Goal: Check status

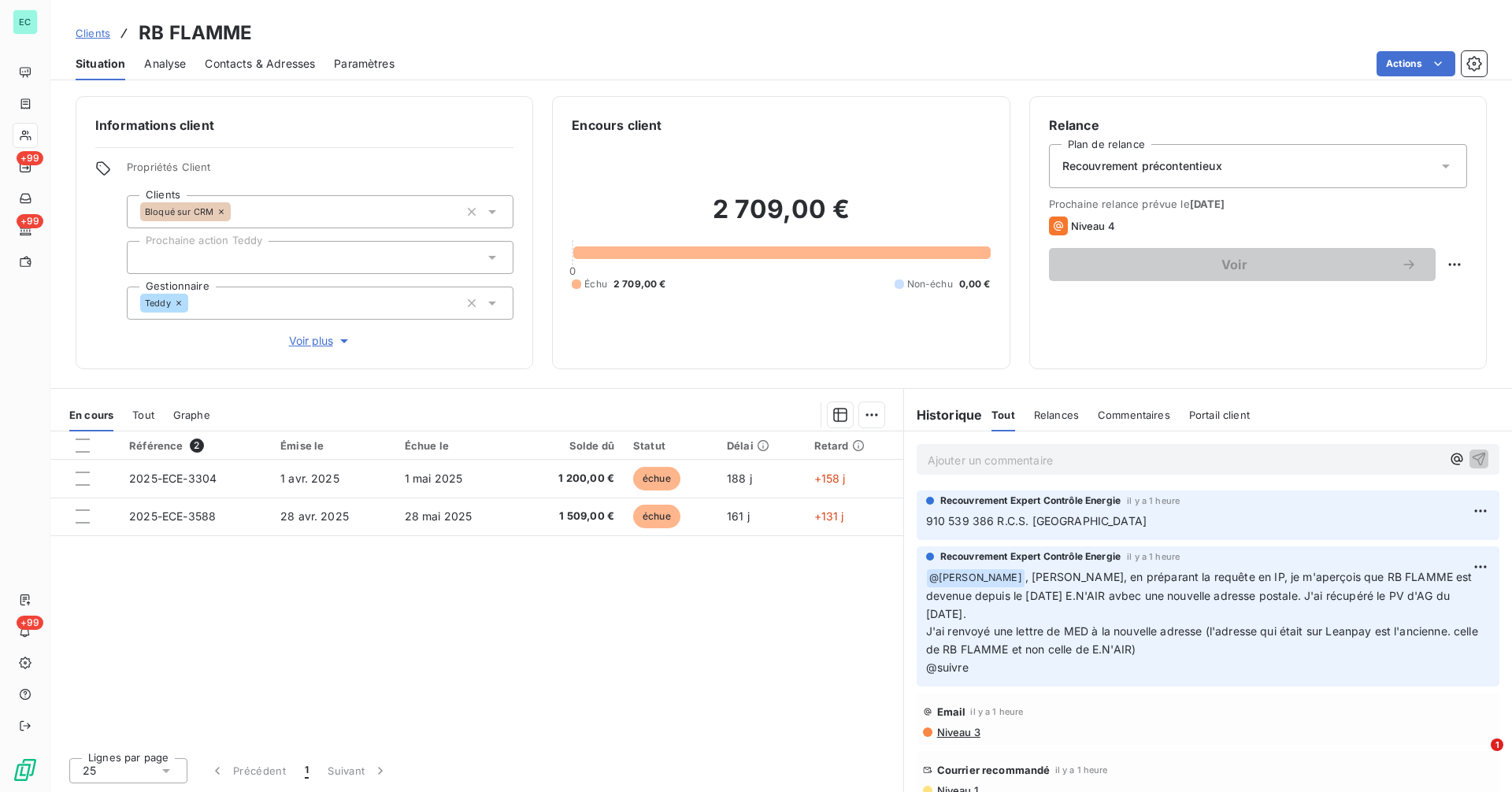
click at [258, 60] on span "Contacts & Adresses" at bounding box center [259, 64] width 110 height 16
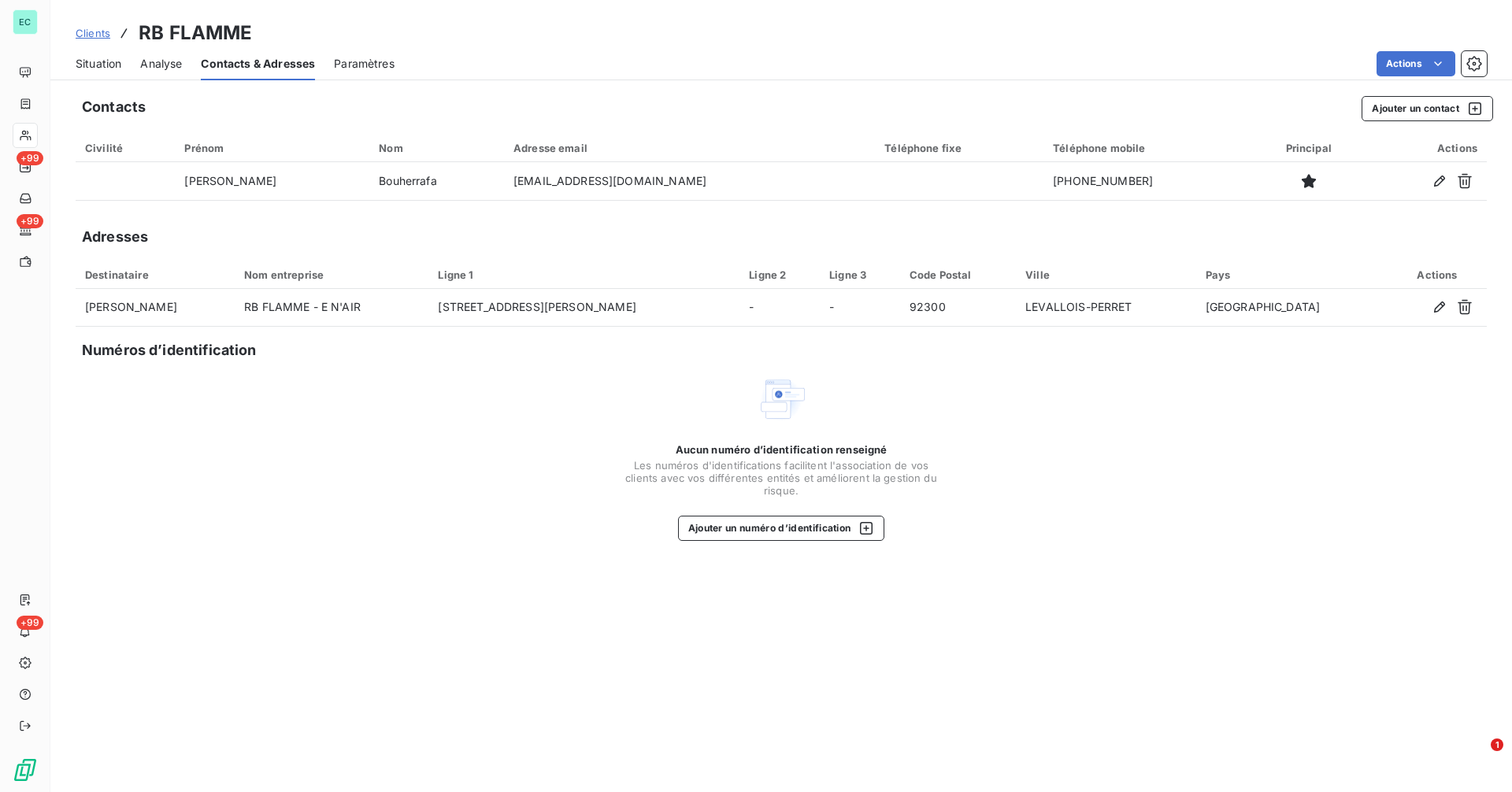
click at [101, 72] on div "Situation" at bounding box center [98, 63] width 45 height 33
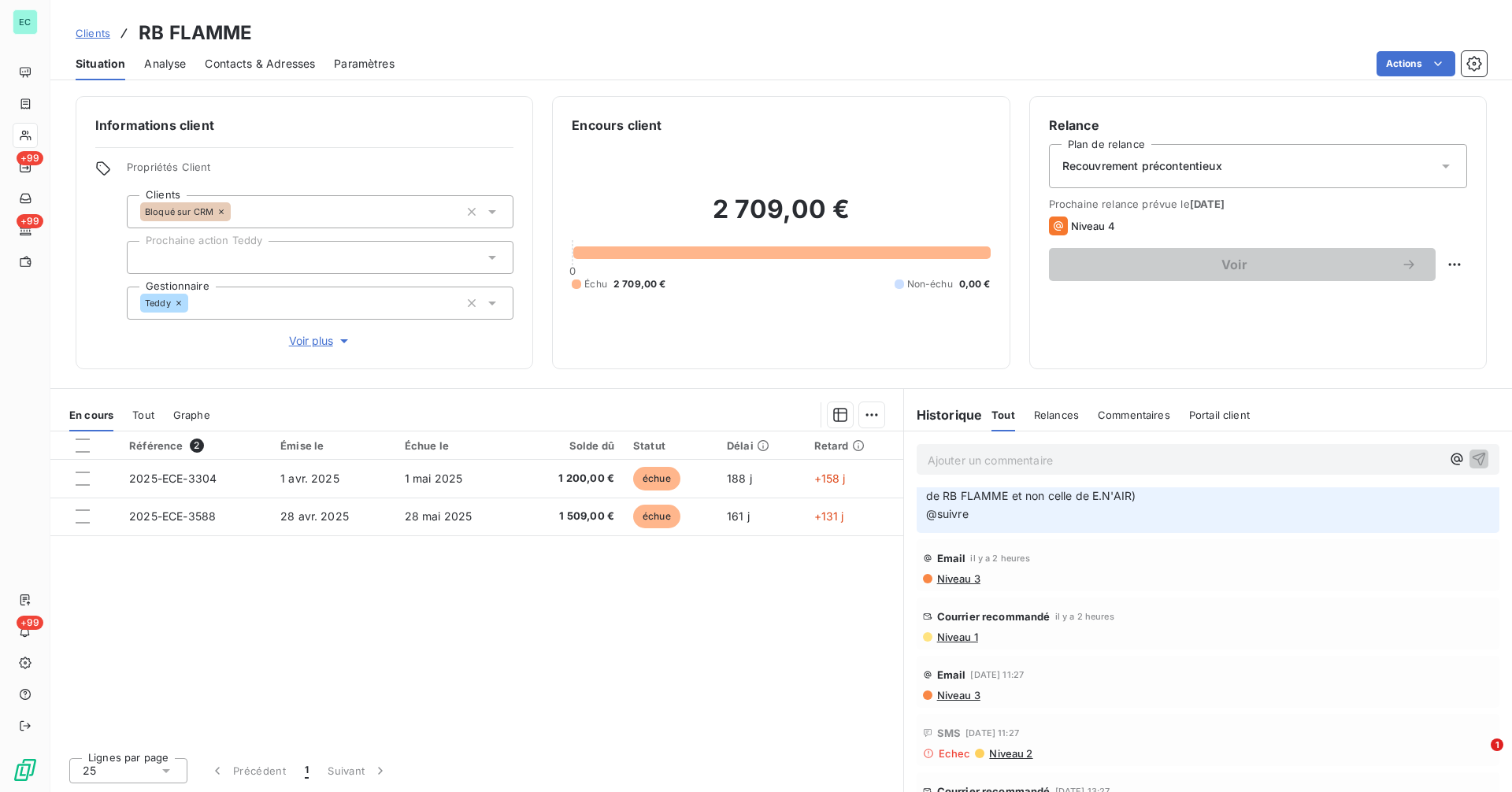
scroll to position [184, 0]
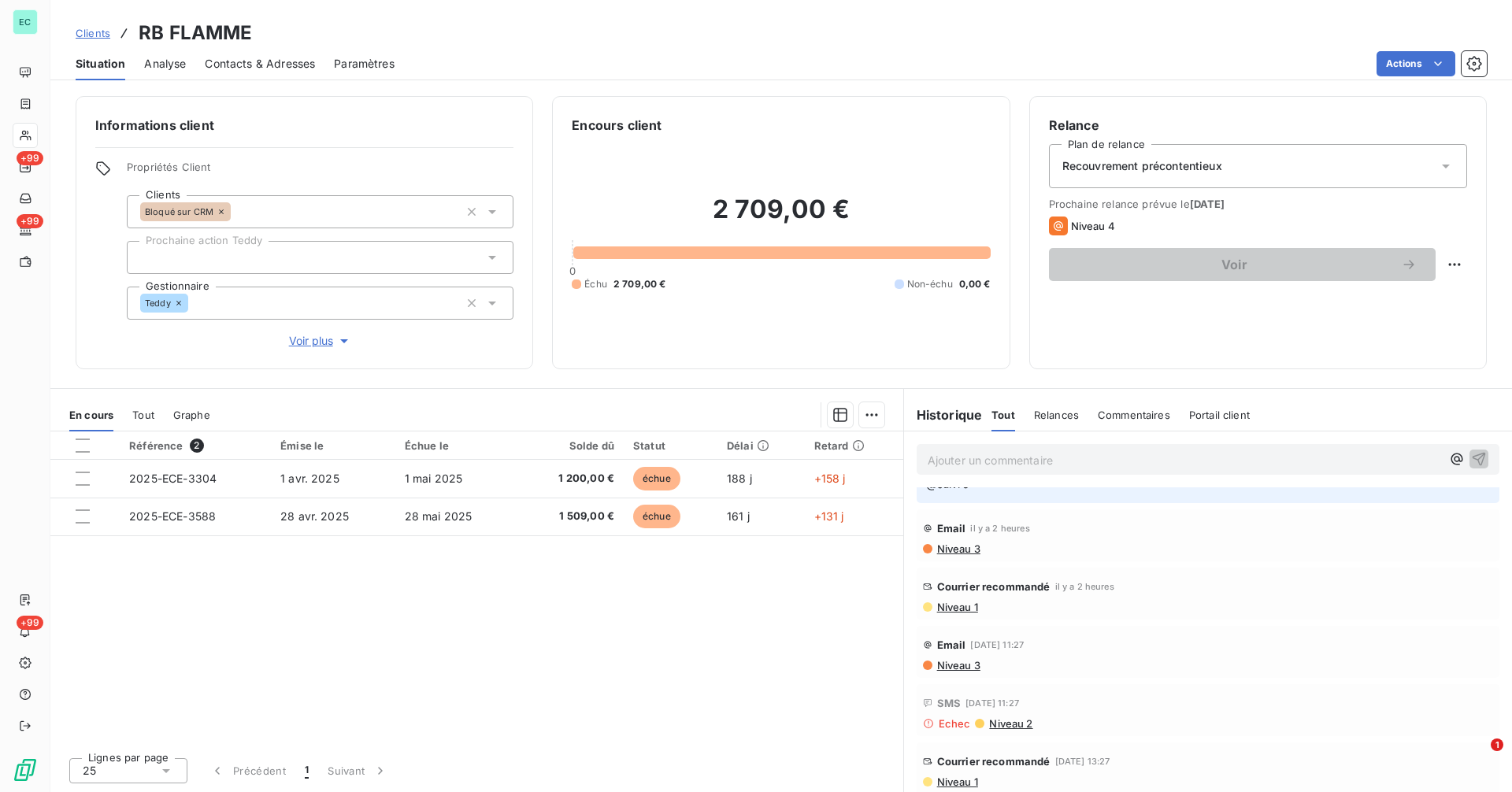
click at [953, 608] on span "Niveau 1" at bounding box center [956, 606] width 43 height 13
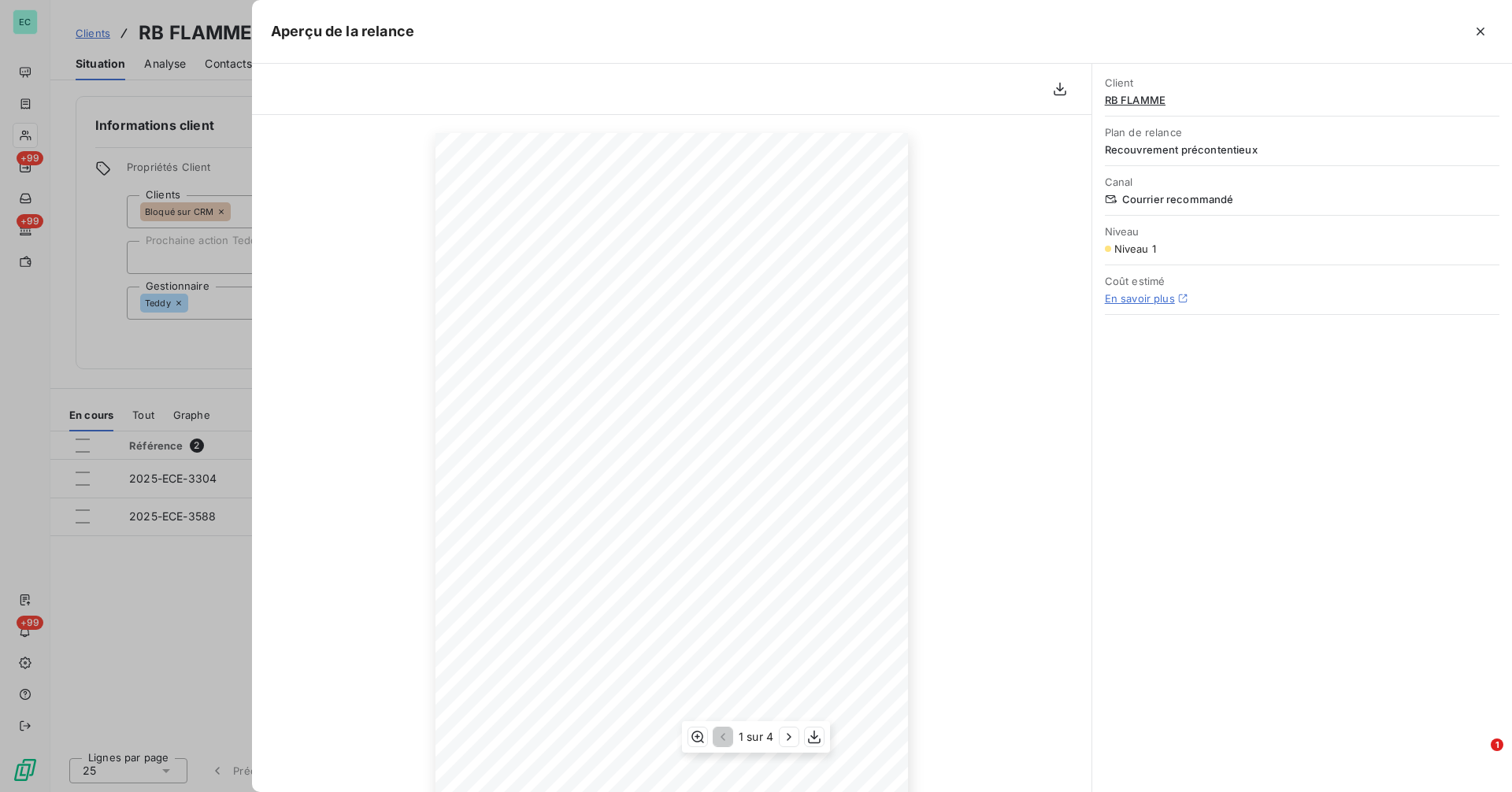
scroll to position [84, 0]
click at [783, 737] on icon "button" at bounding box center [788, 736] width 16 height 16
click at [185, 355] on div at bounding box center [756, 396] width 1512 height 792
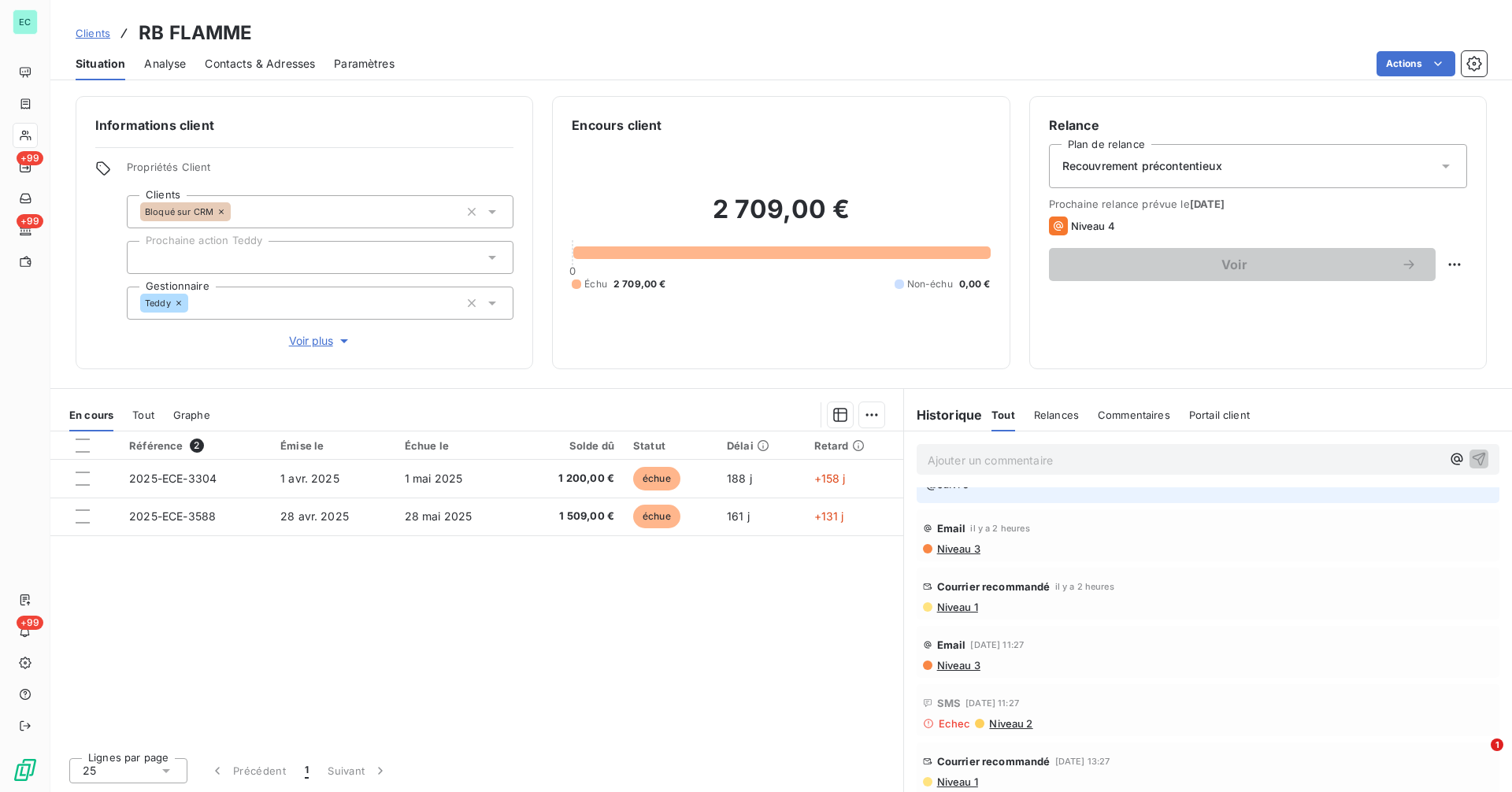
click at [93, 34] on span "Clients" at bounding box center [92, 33] width 34 height 13
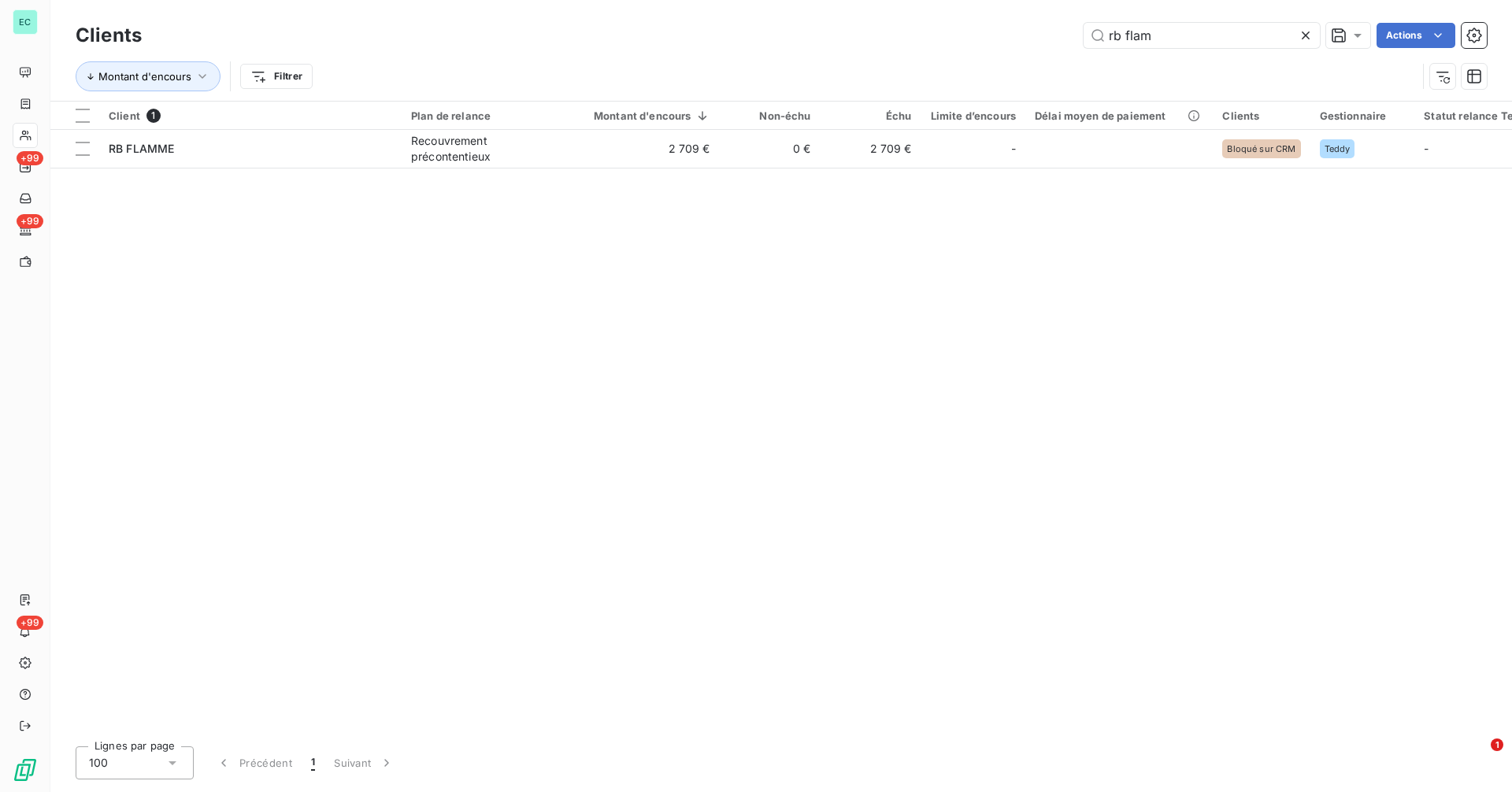
click at [1312, 36] on div at bounding box center [1308, 35] width 22 height 25
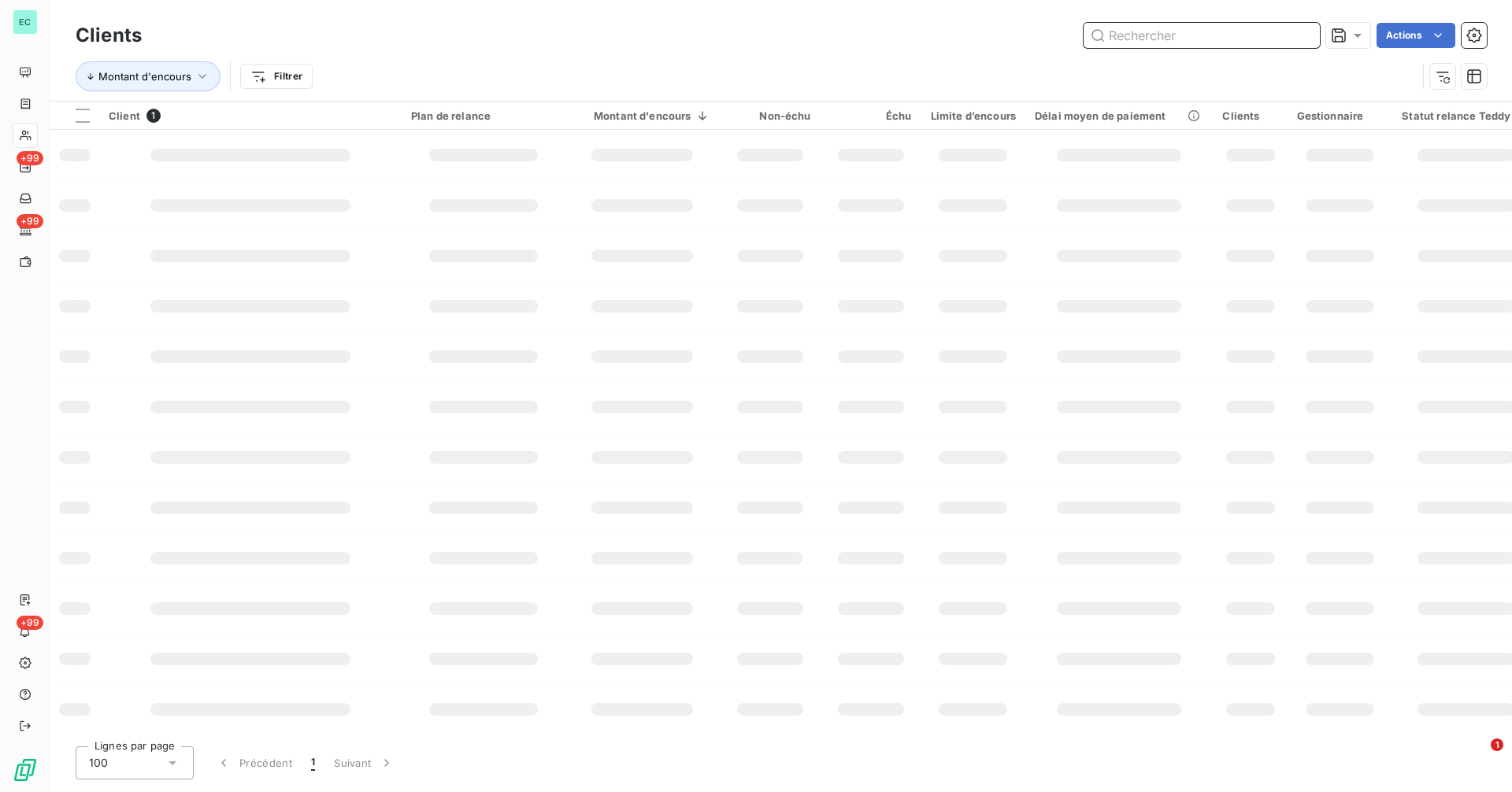
click at [1221, 42] on input "text" at bounding box center [1202, 35] width 236 height 25
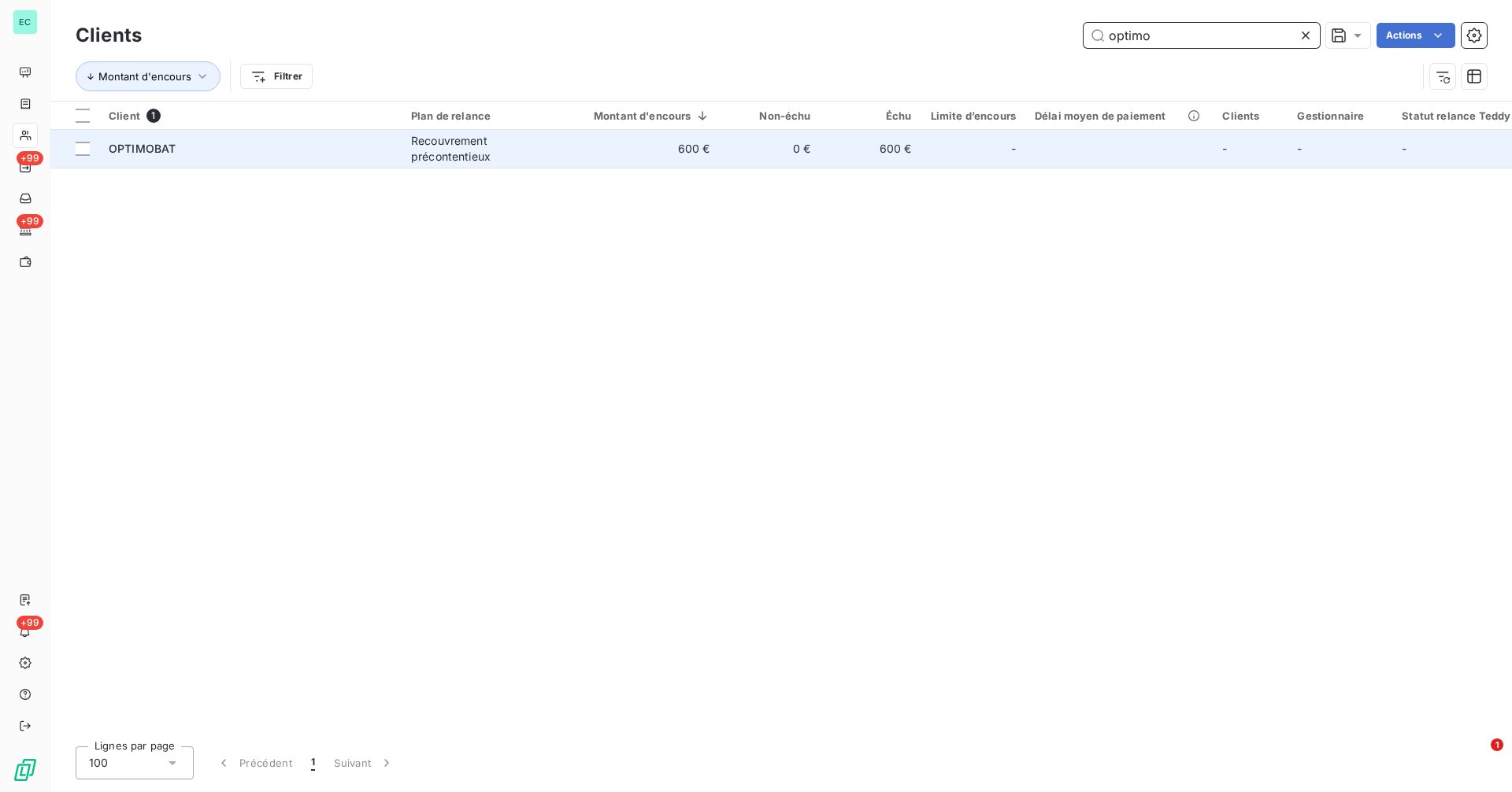
type input "optimo"
click at [647, 146] on td "600 €" at bounding box center [642, 148] width 154 height 38
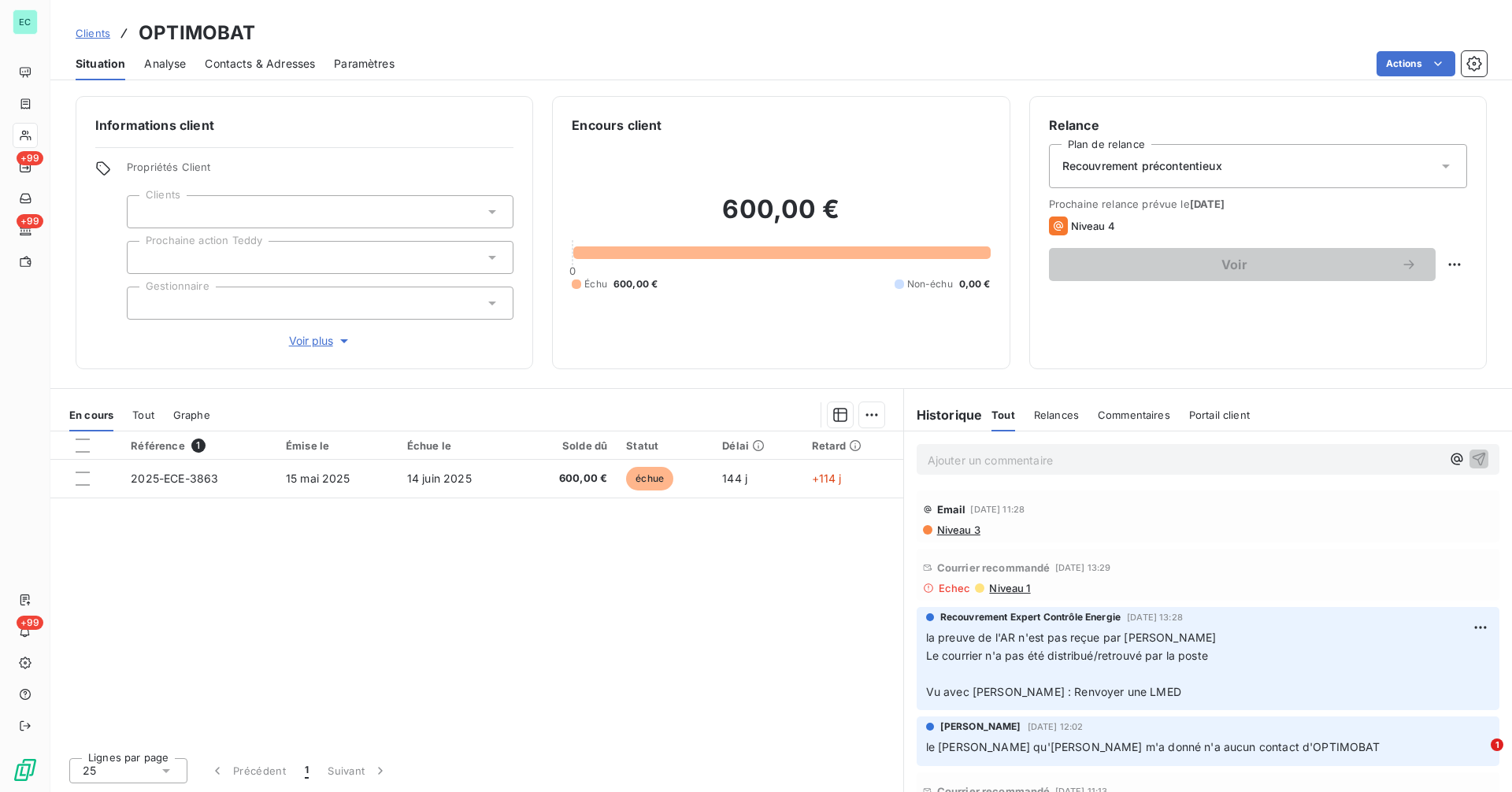
click at [1020, 584] on span "Niveau 1" at bounding box center [1008, 588] width 43 height 13
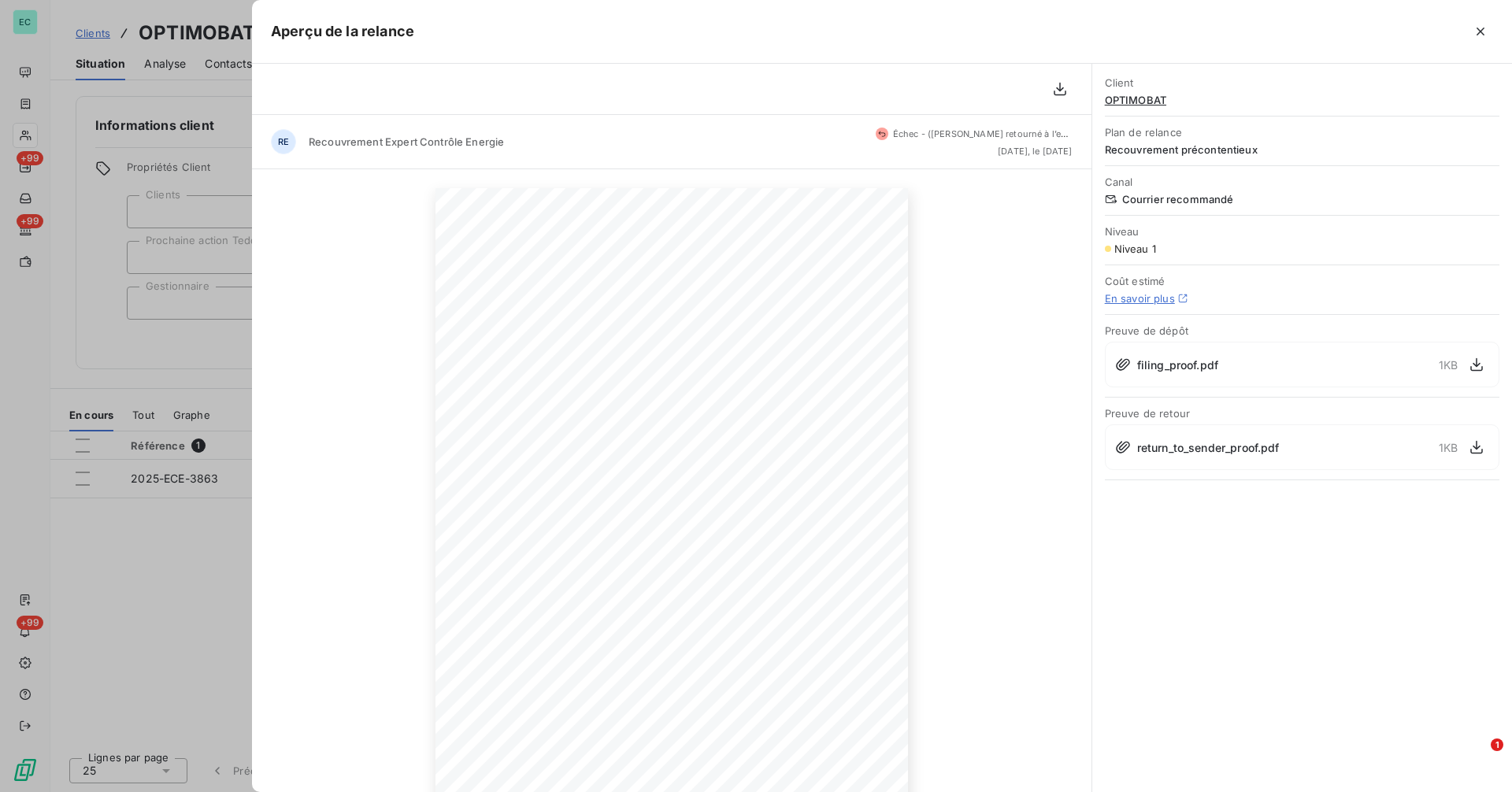
click at [179, 525] on div at bounding box center [756, 396] width 1512 height 792
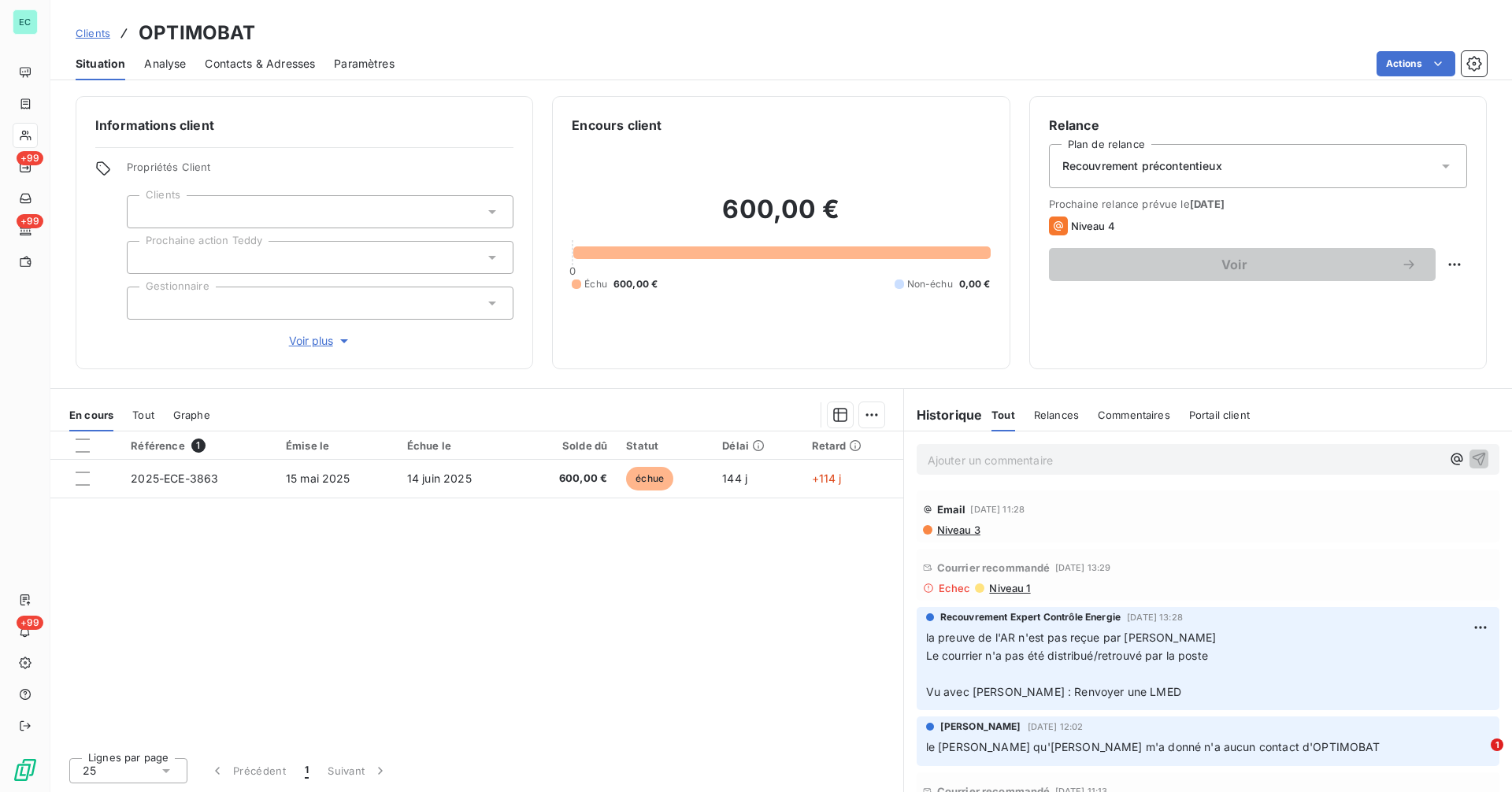
click at [325, 349] on div "Informations client Propriétés Client Clients Prochaine action Teddy Gestionnai…" at bounding box center [304, 233] width 458 height 273
click at [324, 345] on span "Voir plus" at bounding box center [320, 340] width 63 height 16
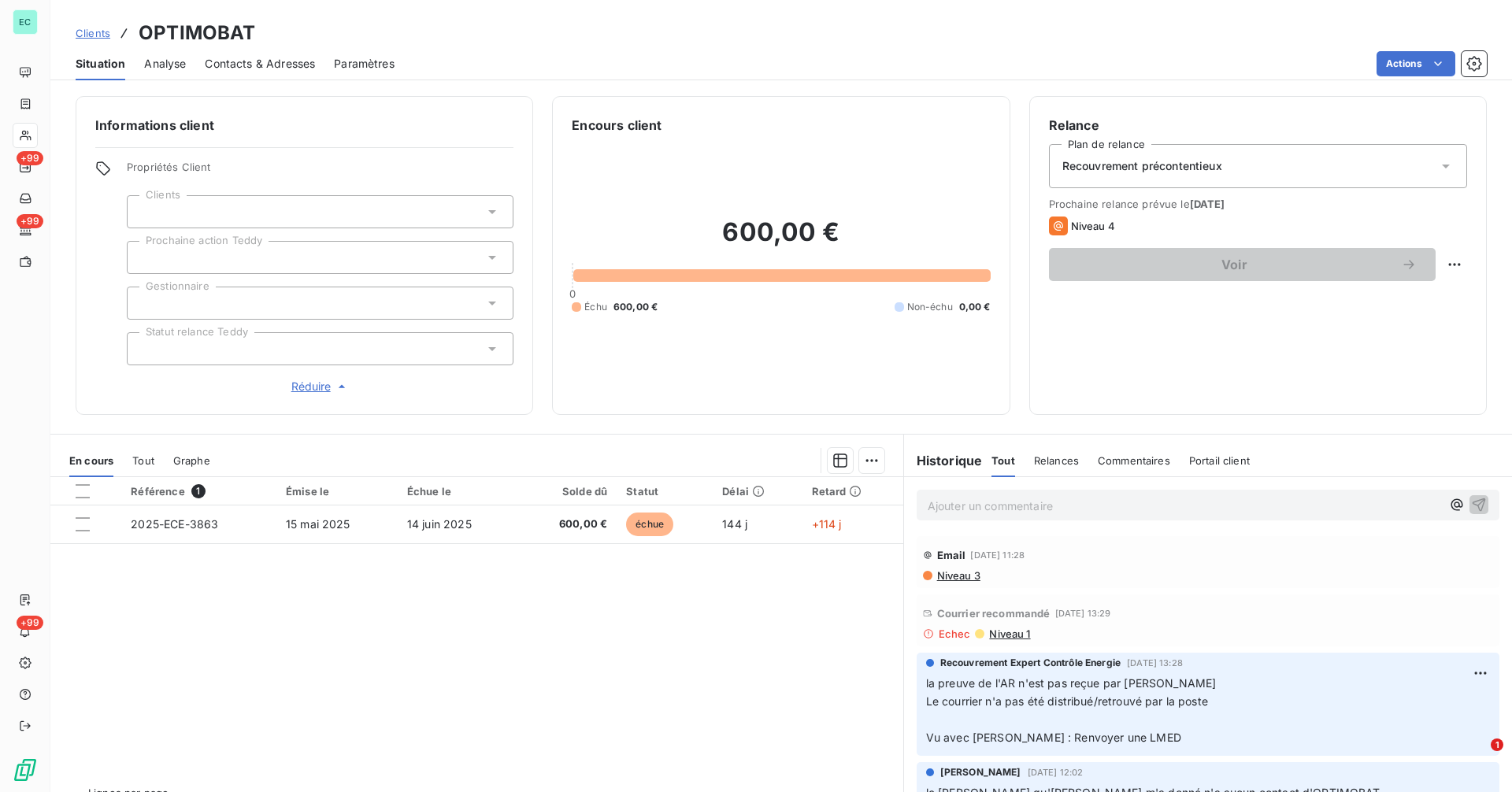
click at [319, 346] on div at bounding box center [320, 348] width 387 height 33
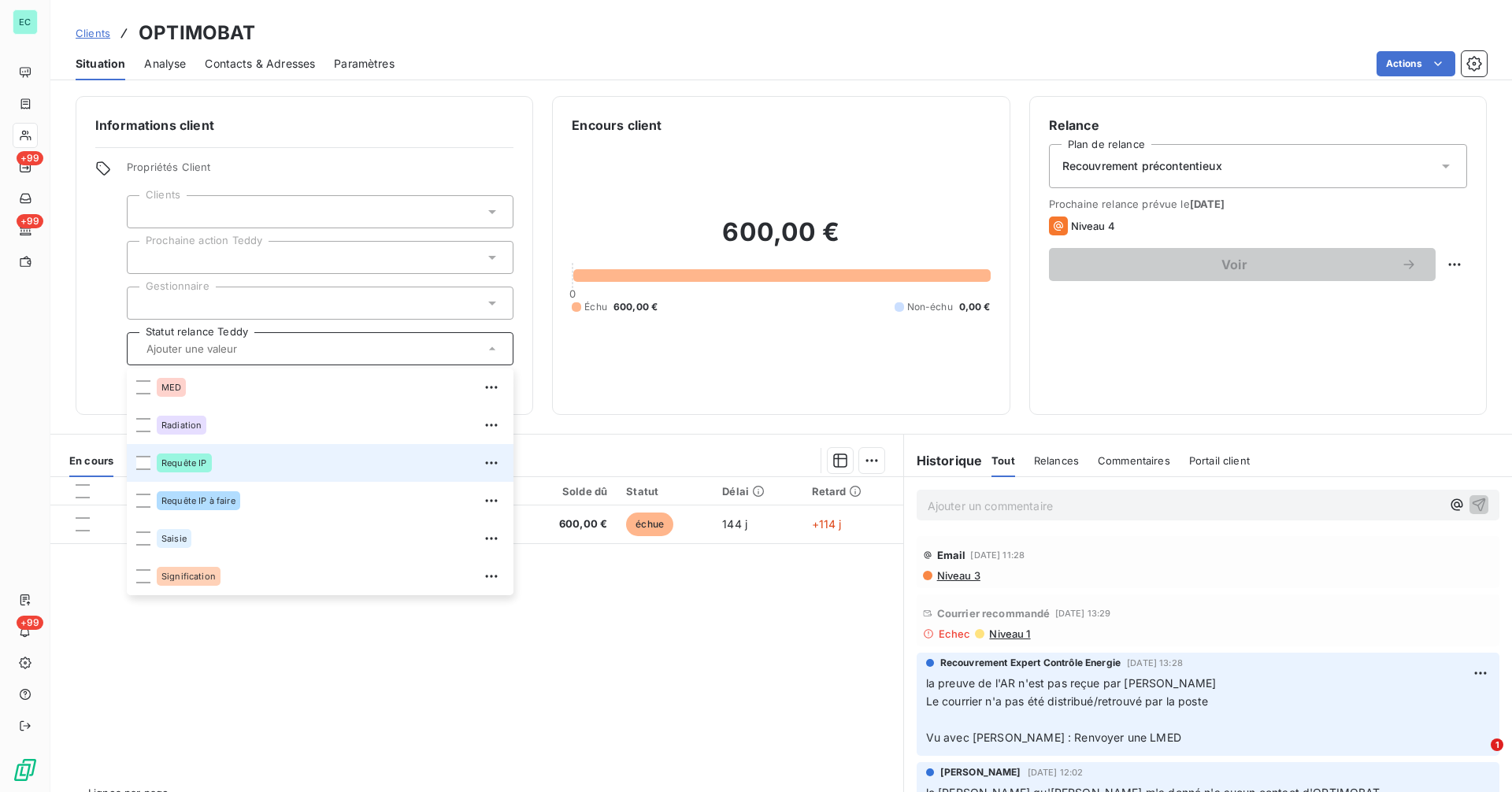
click at [289, 463] on div "Requête IP" at bounding box center [330, 463] width 347 height 25
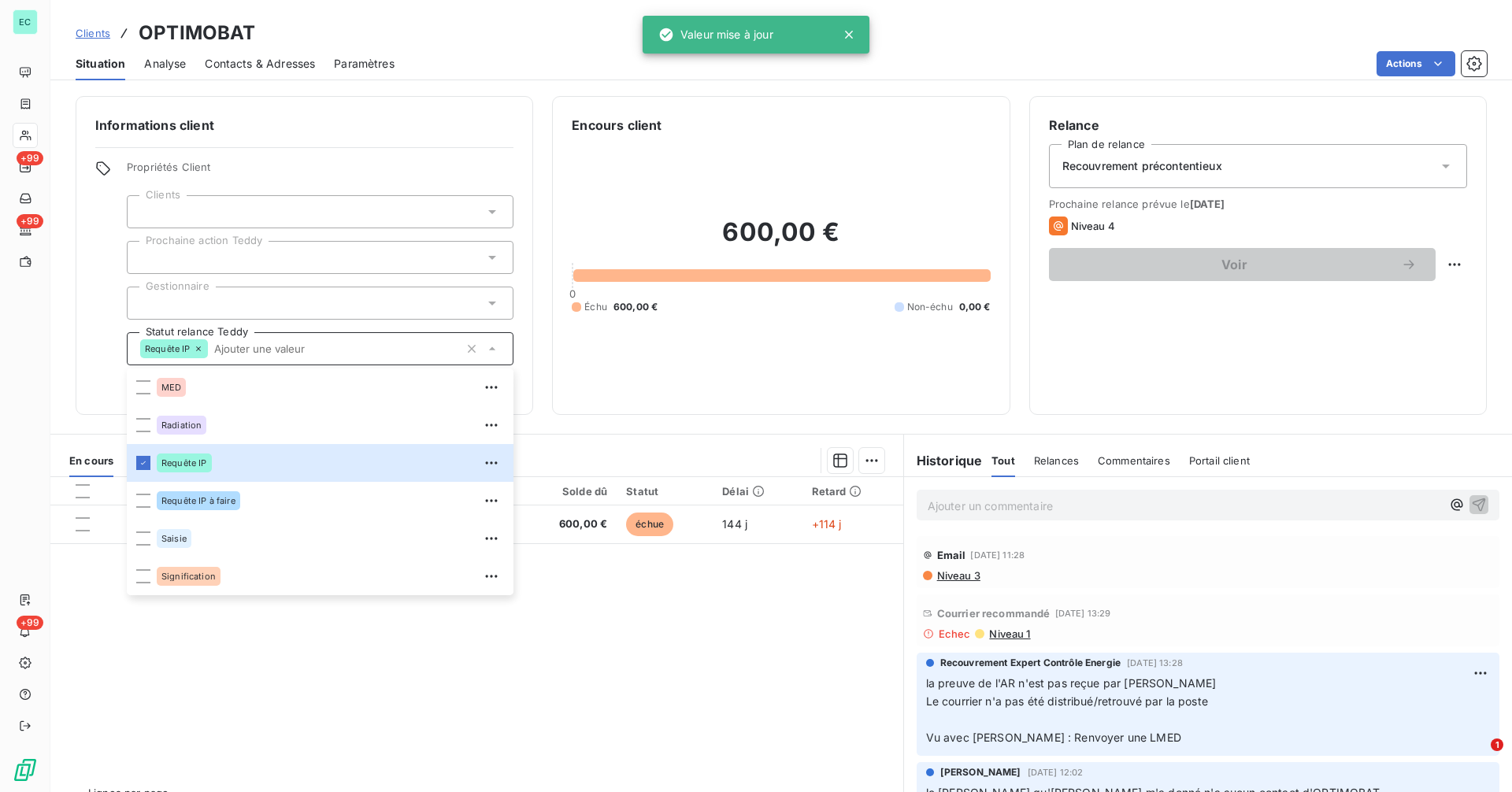
click at [310, 304] on div at bounding box center [320, 303] width 387 height 33
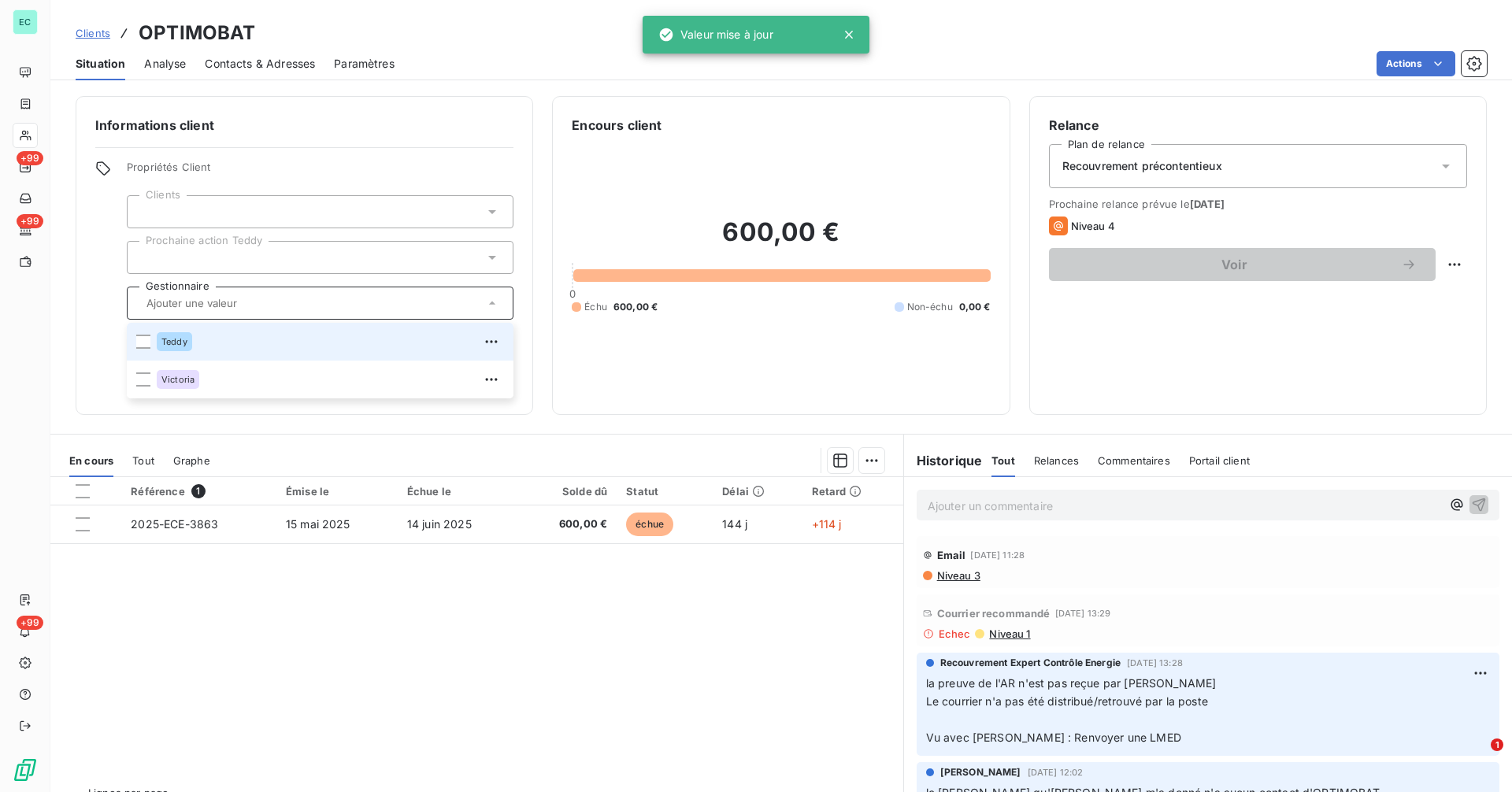
click at [278, 349] on div "Teddy" at bounding box center [330, 341] width 347 height 25
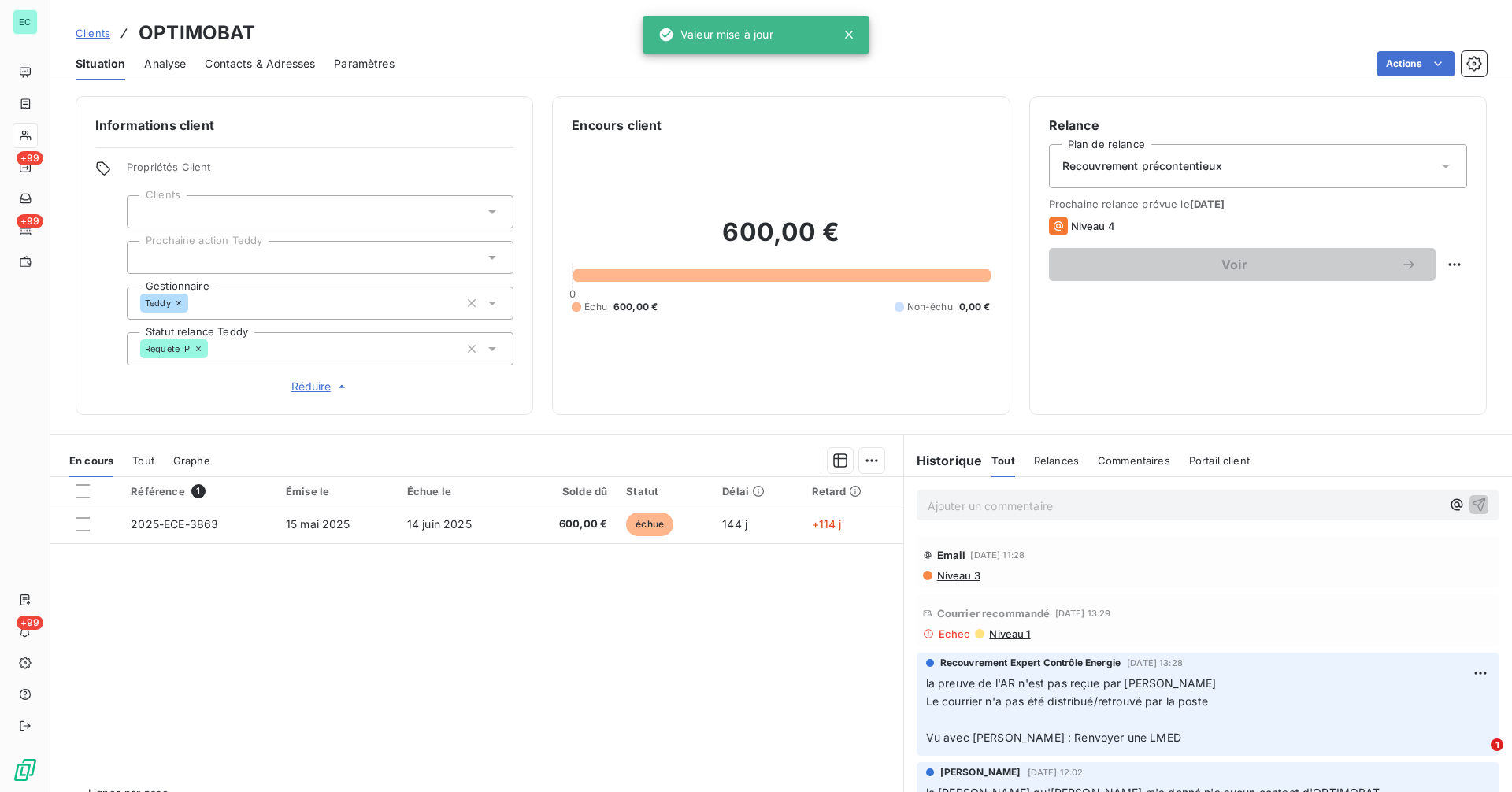
click at [300, 170] on span "Propriétés Client" at bounding box center [320, 172] width 387 height 22
click at [294, 202] on div at bounding box center [320, 211] width 387 height 33
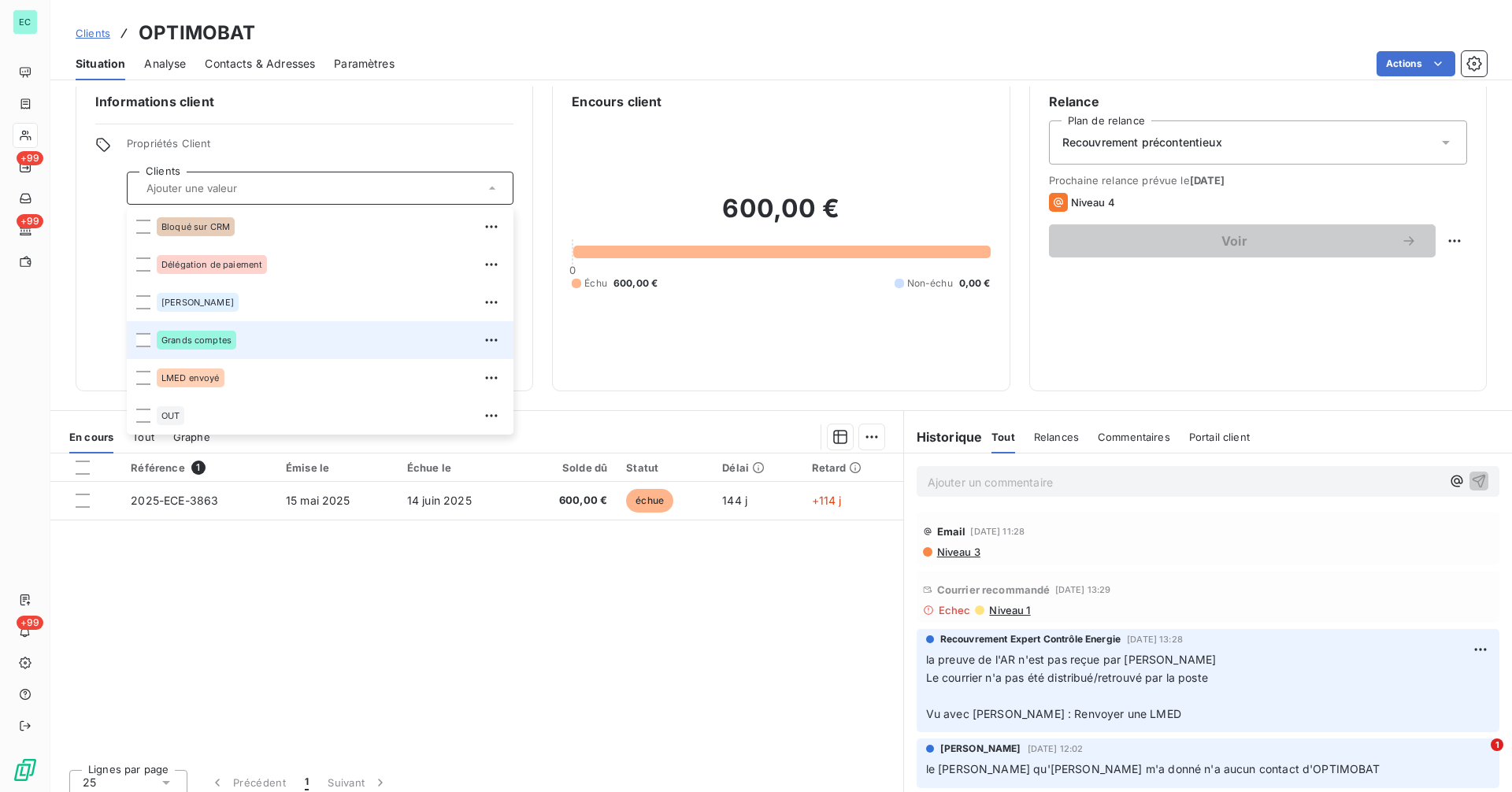
scroll to position [35, 0]
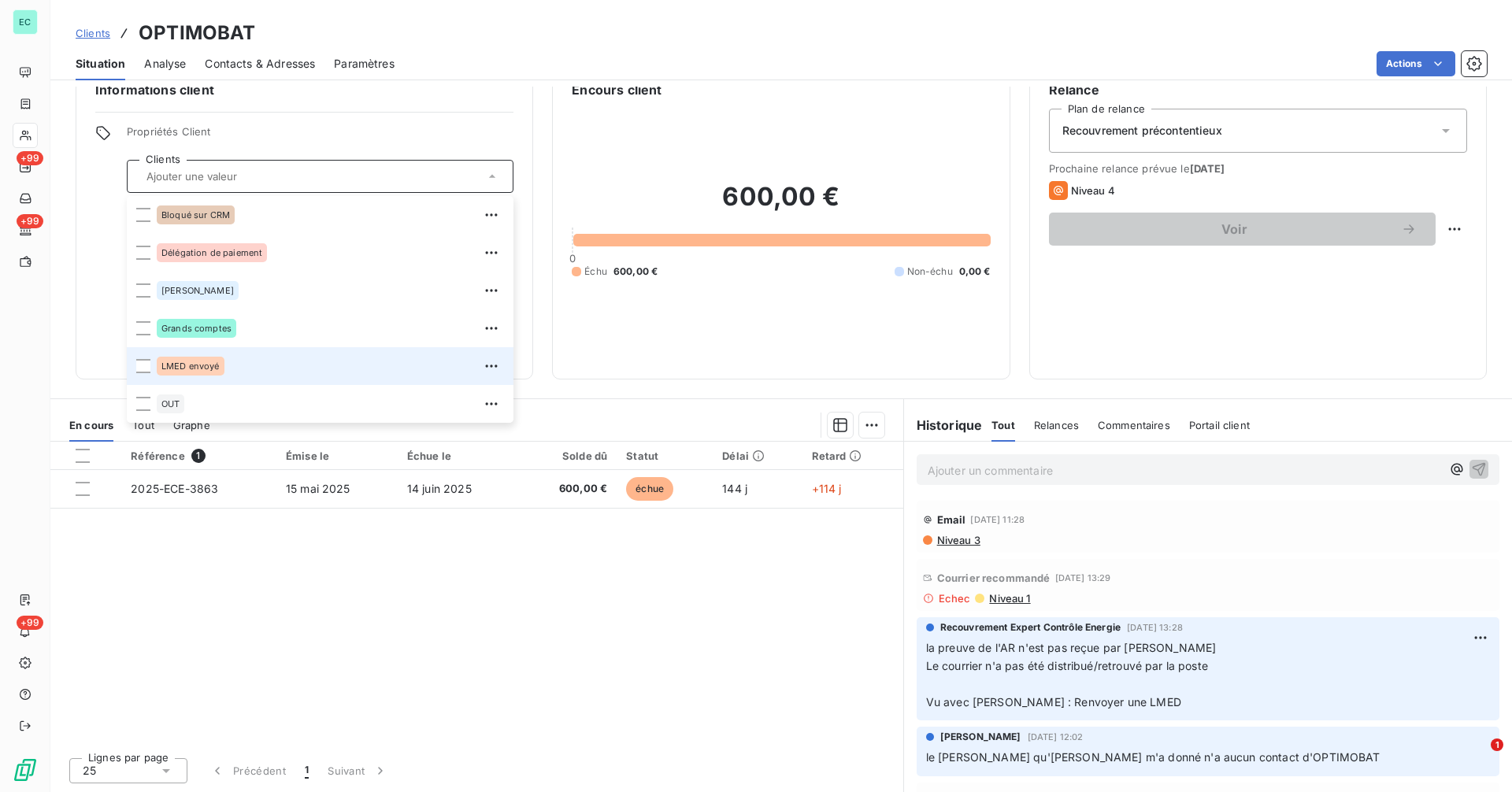
click at [294, 370] on div "LMED envoyé" at bounding box center [330, 366] width 347 height 25
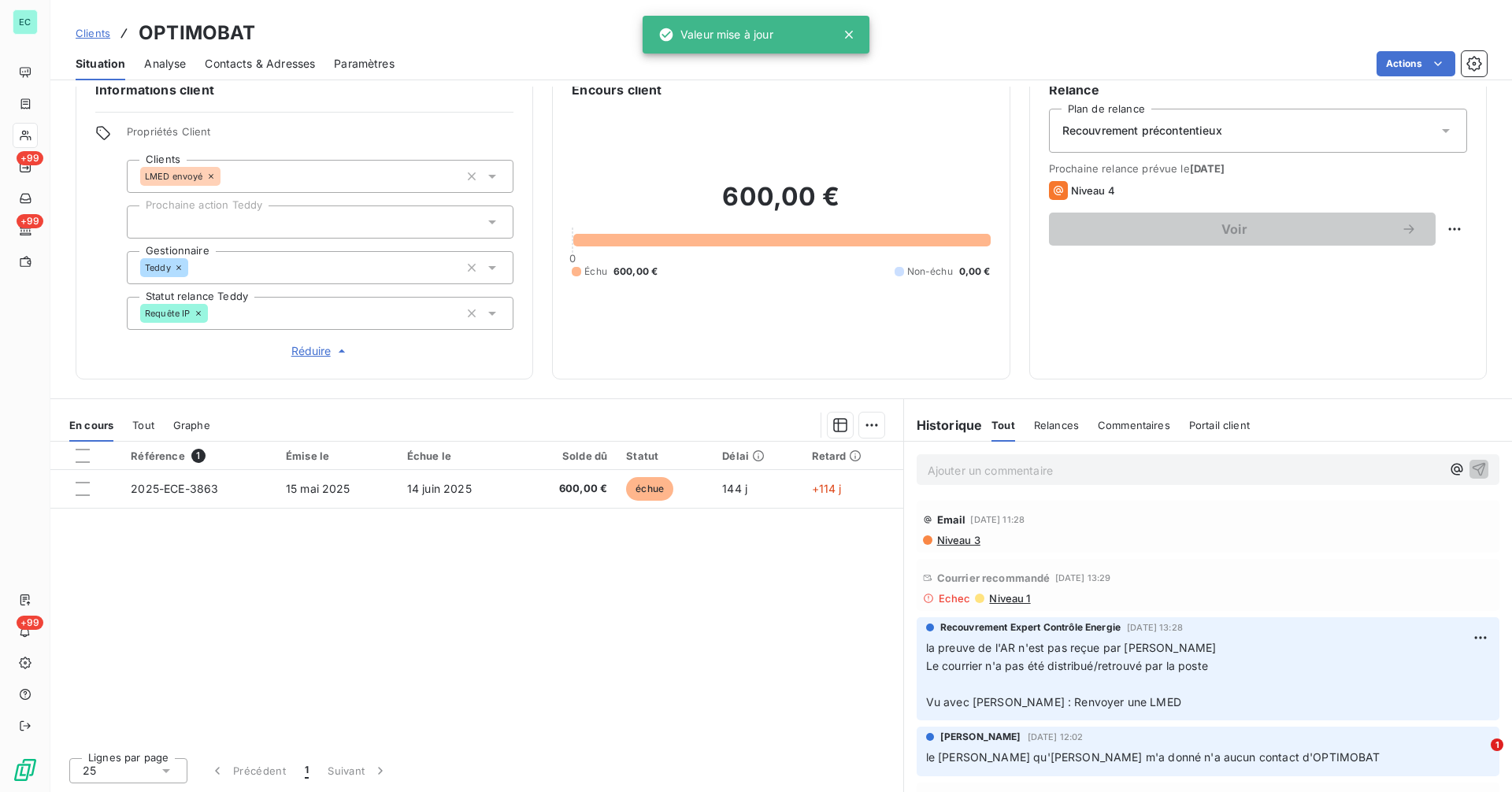
click at [82, 348] on div "Informations client Propriétés Client Clients LMED envoyé Prochaine action Tedd…" at bounding box center [304, 220] width 458 height 318
click at [212, 179] on icon at bounding box center [210, 176] width 9 height 9
click at [71, 268] on div "Informations client Propriétés Client Clients Prochaine action Teddy Gestionnai…" at bounding box center [781, 220] width 1462 height 318
click at [221, 225] on div at bounding box center [320, 221] width 387 height 33
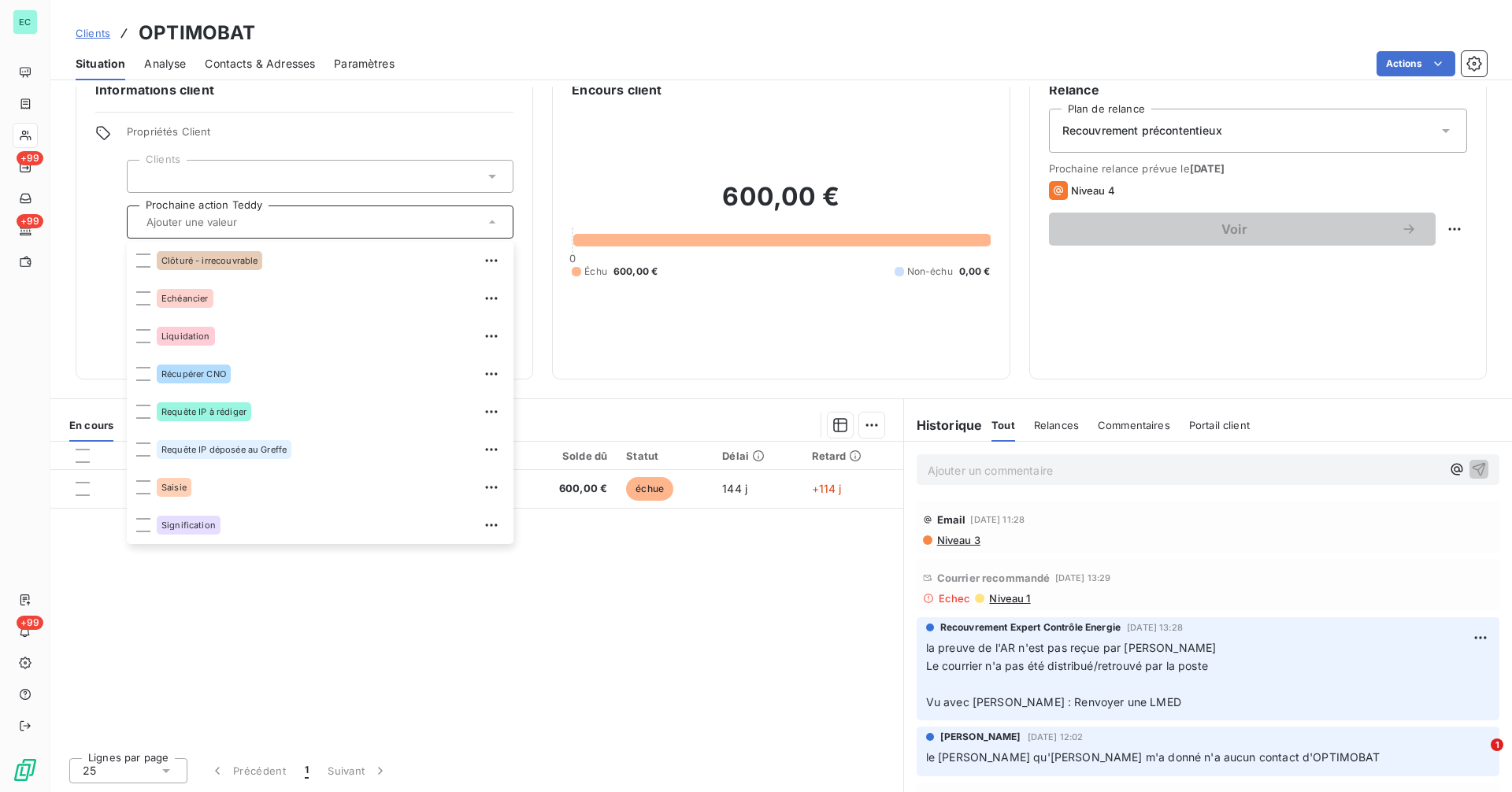
click at [96, 370] on div "Informations client Propriétés Client Clients Prochaine action [PERSON_NAME] - …" at bounding box center [304, 220] width 458 height 318
